Goal: Task Accomplishment & Management: Manage account settings

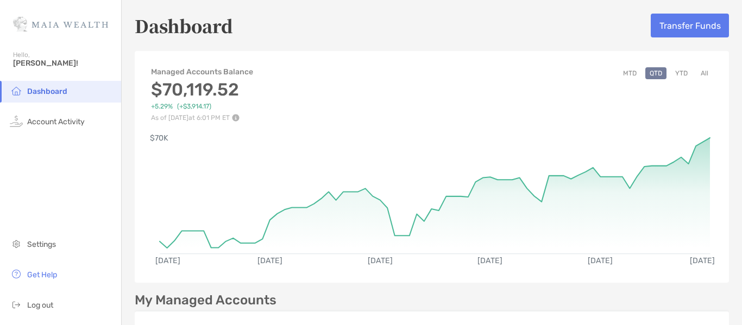
click at [696, 72] on button "All" at bounding box center [704, 73] width 16 height 12
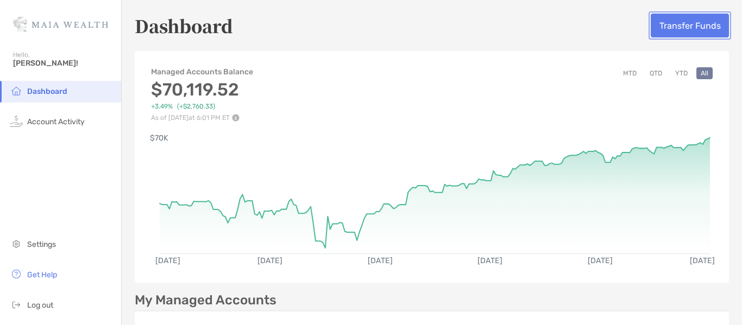
click at [669, 30] on button "Transfer Funds" at bounding box center [690, 26] width 78 height 24
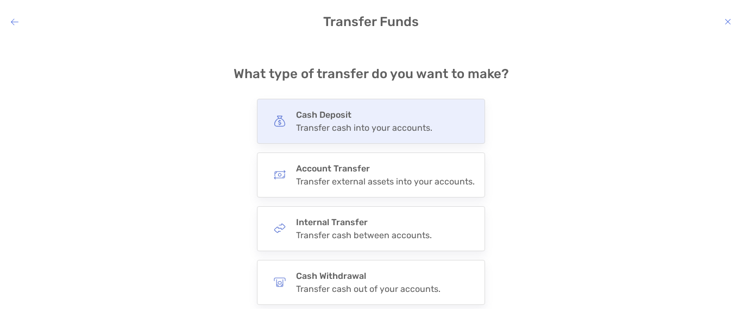
click at [419, 128] on div "Transfer cash into your accounts." at bounding box center [364, 128] width 136 height 10
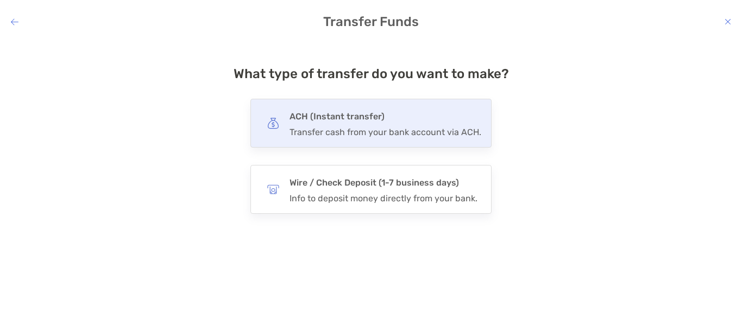
click at [434, 129] on div "Transfer cash from your bank account via ACH." at bounding box center [386, 132] width 192 height 10
click at [0, 0] on input "***" at bounding box center [0, 0] width 0 height 0
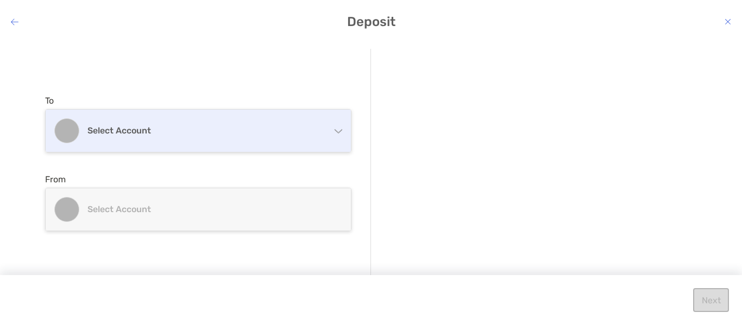
click at [345, 133] on div "Select account" at bounding box center [198, 131] width 305 height 42
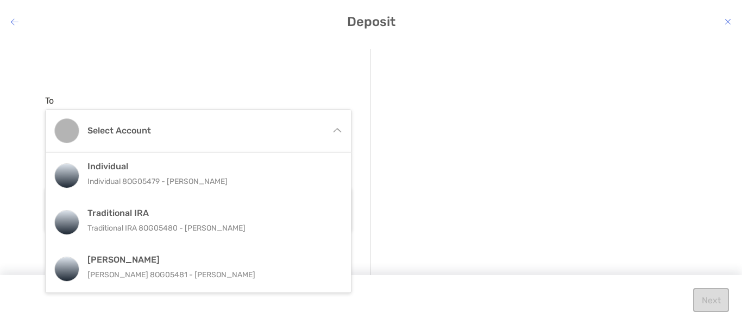
click at [477, 184] on div "modal" at bounding box center [543, 195] width 307 height 25
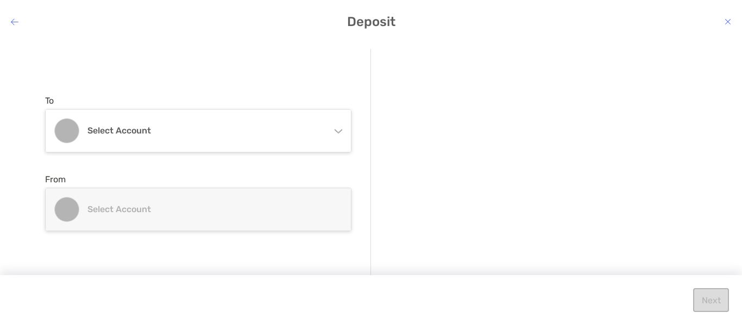
click at [341, 132] on icon "modal" at bounding box center [338, 129] width 9 height 9
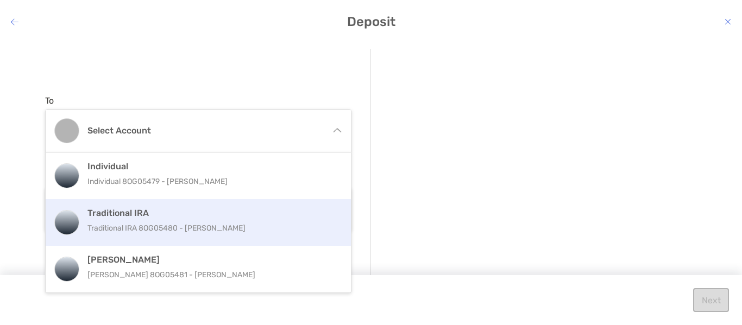
click at [269, 225] on p "Traditional IRA 8OG05480 - Achintya Sujan" at bounding box center [209, 229] width 245 height 14
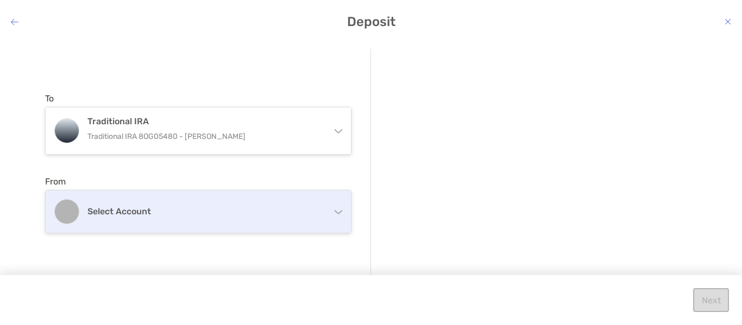
click at [291, 223] on div "Select account" at bounding box center [198, 212] width 305 height 42
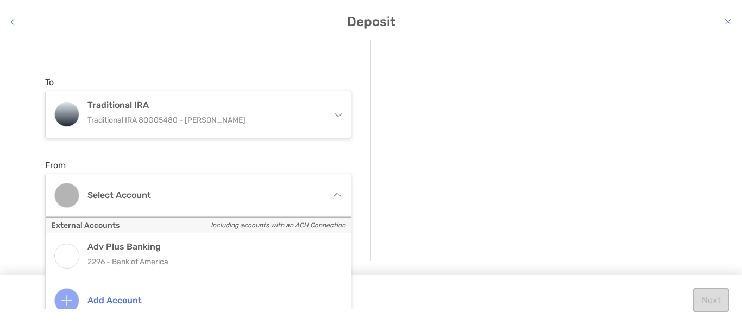
scroll to position [30, 0]
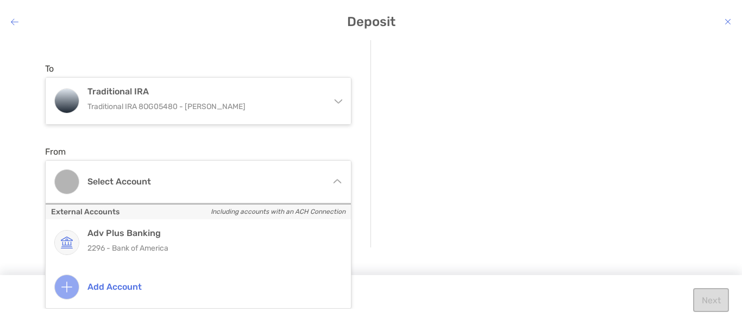
click at [423, 129] on div "modal" at bounding box center [543, 110] width 307 height 39
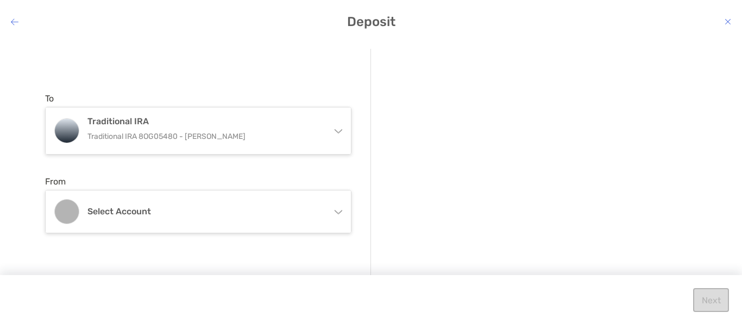
click at [12, 24] on icon "modal" at bounding box center [15, 21] width 8 height 9
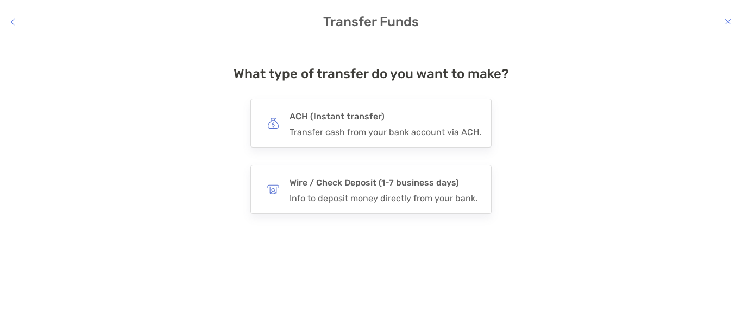
click at [15, 20] on icon "modal" at bounding box center [15, 21] width 8 height 9
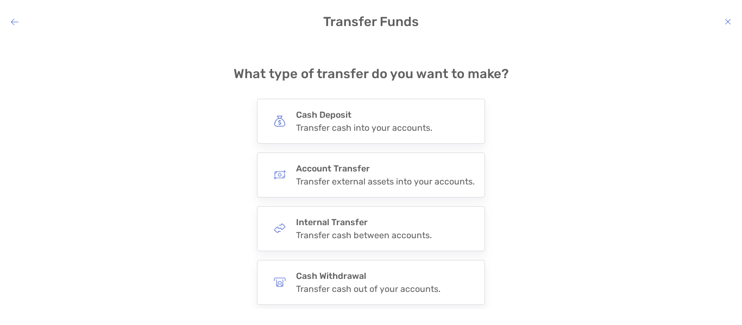
click at [726, 19] on icon "modal" at bounding box center [728, 21] width 7 height 9
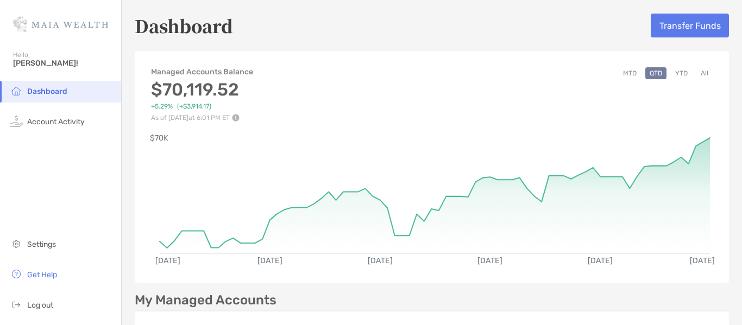
click at [701, 71] on button "All" at bounding box center [704, 73] width 16 height 12
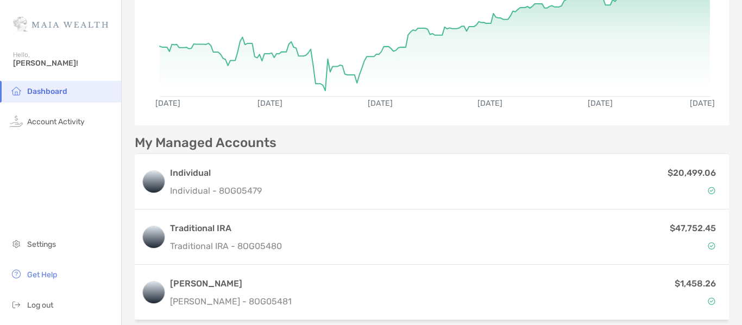
scroll to position [163, 0]
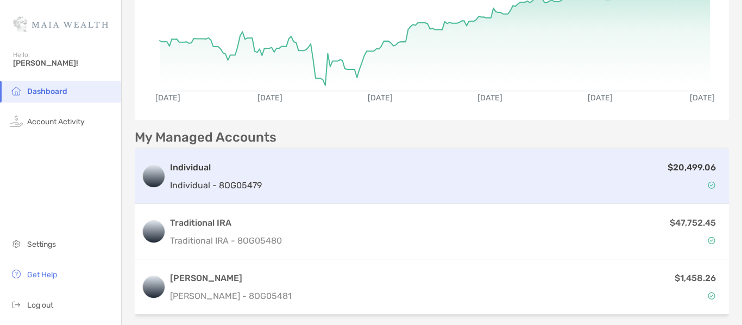
click at [653, 171] on div "$20,499.06" at bounding box center [494, 177] width 456 height 32
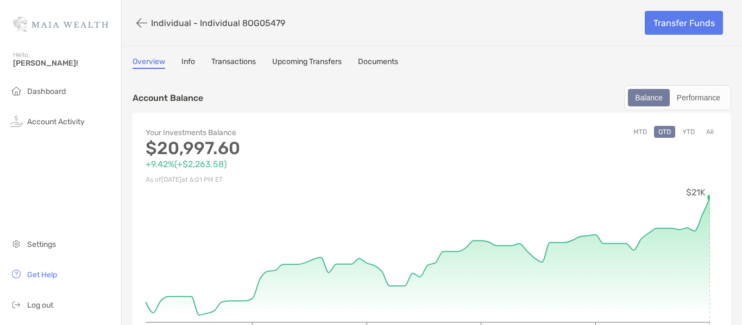
scroll to position [54, 0]
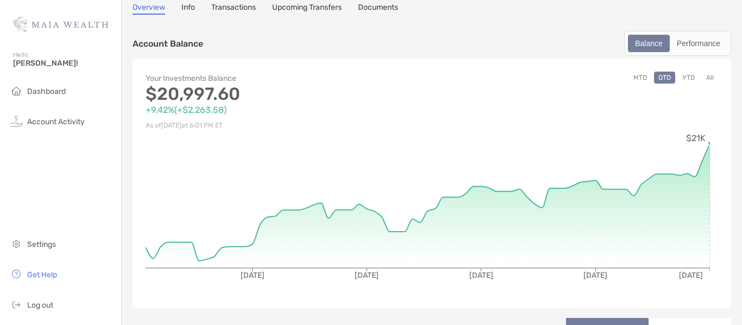
click at [703, 72] on button "All" at bounding box center [710, 78] width 16 height 12
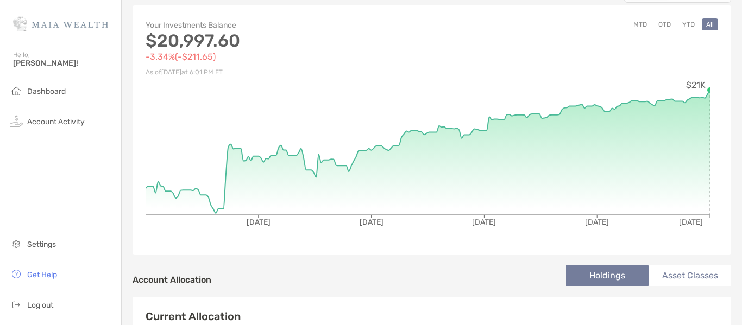
scroll to position [0, 0]
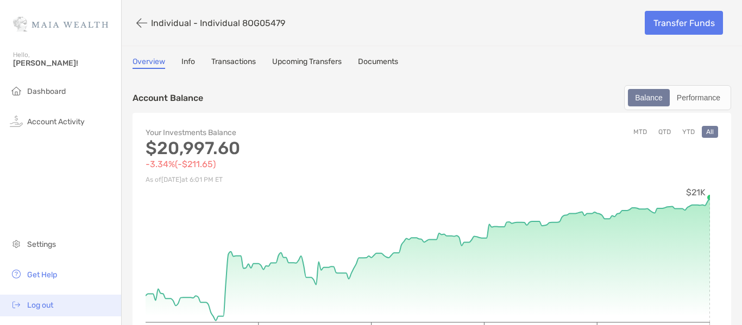
click at [36, 305] on span "Log out" at bounding box center [40, 305] width 26 height 9
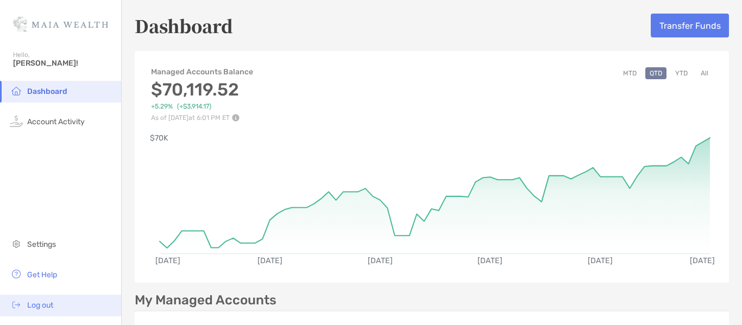
click at [39, 314] on li "Log out" at bounding box center [60, 306] width 121 height 22
